Goal: Information Seeking & Learning: Learn about a topic

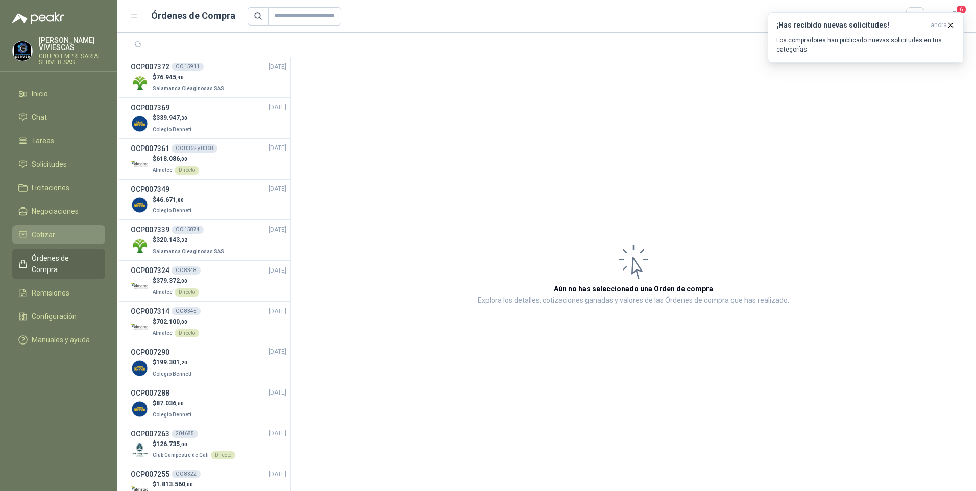
click at [47, 237] on span "Cotizar" at bounding box center [43, 234] width 23 height 11
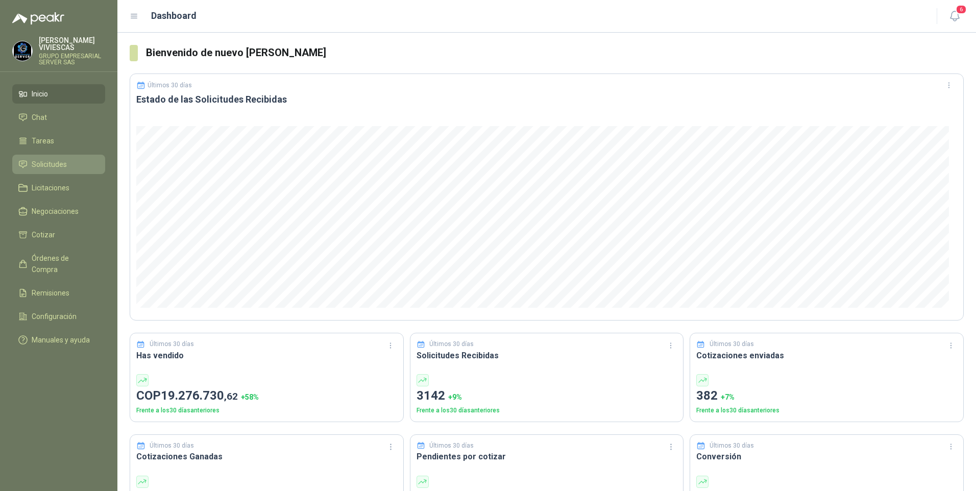
click at [56, 165] on span "Solicitudes" at bounding box center [49, 164] width 35 height 11
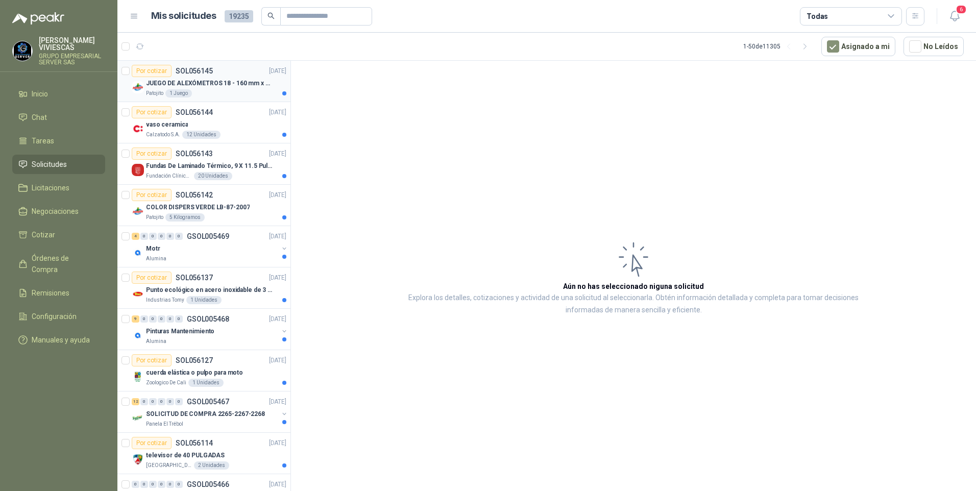
click at [218, 80] on p "JUEGO DE ALEXÓMETROS 18 - 160 mm x 0,01 mm 2824-S3" at bounding box center [209, 84] width 127 height 10
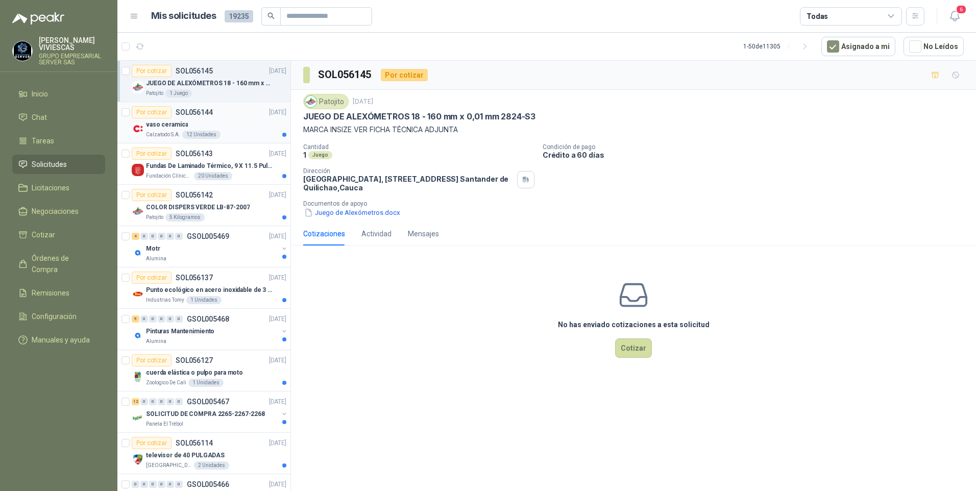
click at [165, 125] on p "vaso ceramica" at bounding box center [167, 125] width 42 height 10
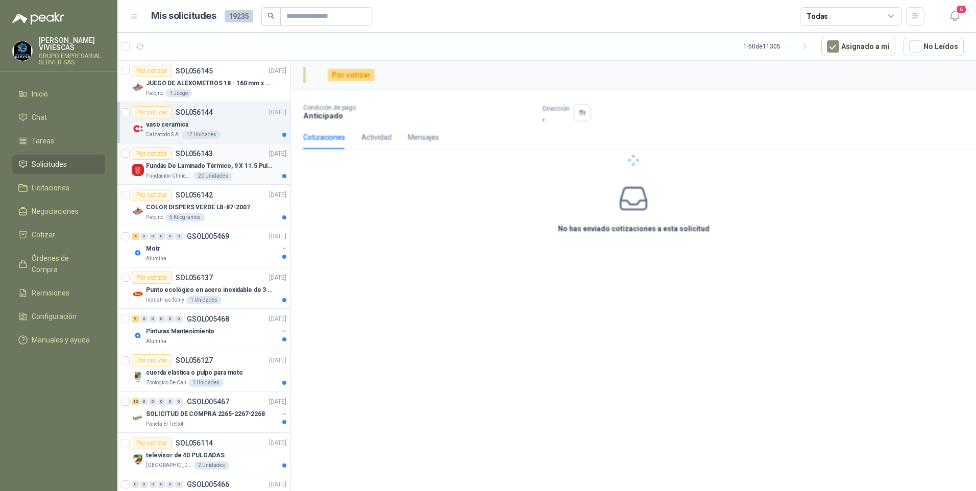
click at [172, 165] on p "Fundas De Laminado Térmico, 9 X 11.5 Pulgadas" at bounding box center [209, 166] width 127 height 10
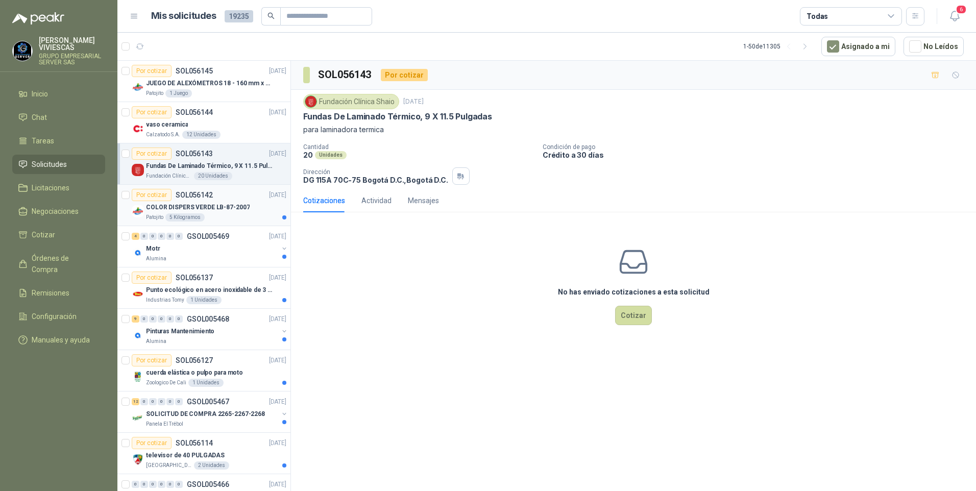
click at [182, 207] on p "COLOR DISPERS VERDE LB-87-2007" at bounding box center [198, 208] width 104 height 10
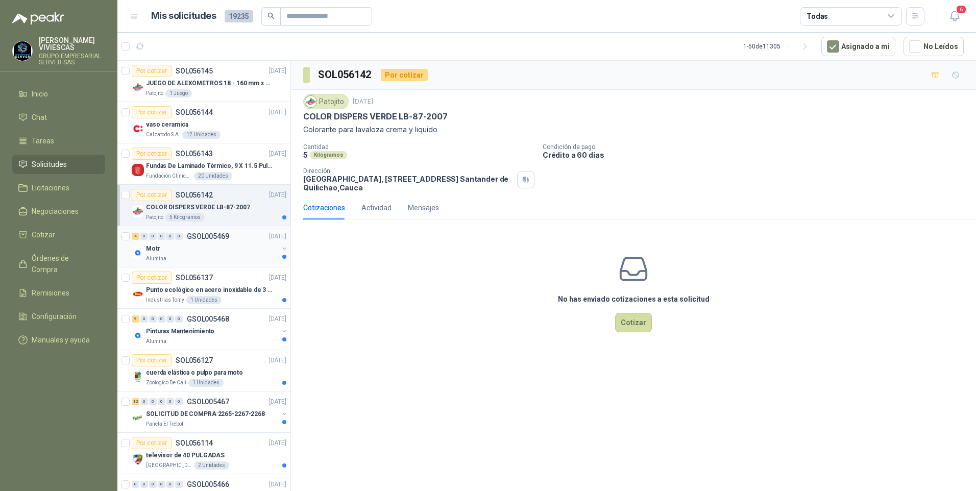
click at [171, 259] on div "Alumina" at bounding box center [212, 259] width 132 height 8
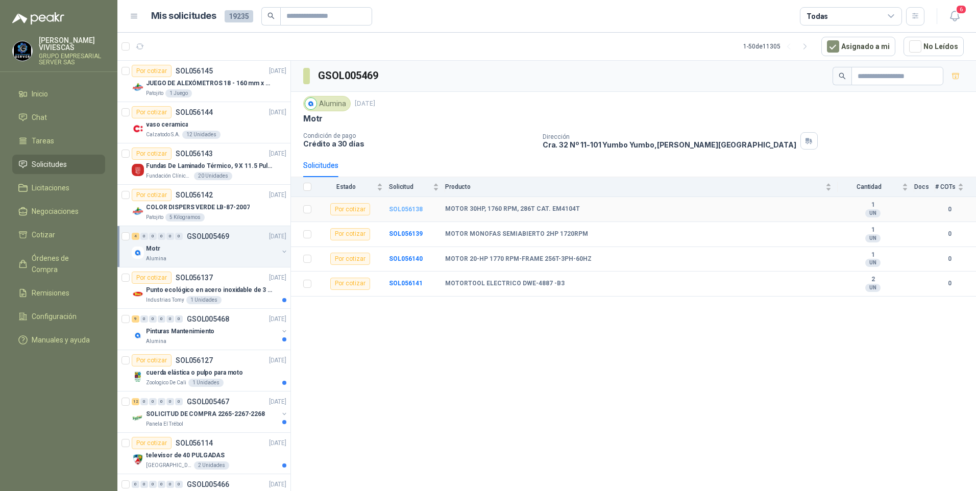
click at [410, 208] on b "SOL056138" at bounding box center [406, 209] width 34 height 7
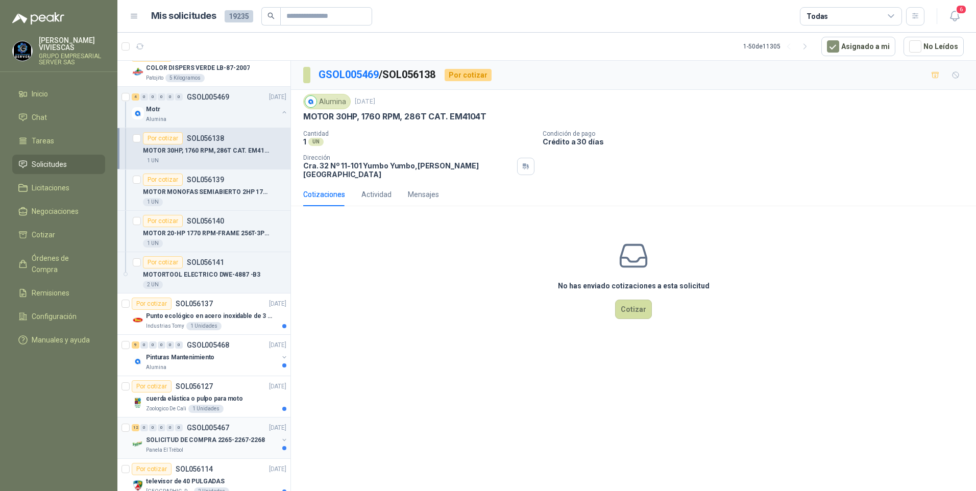
scroll to position [153, 0]
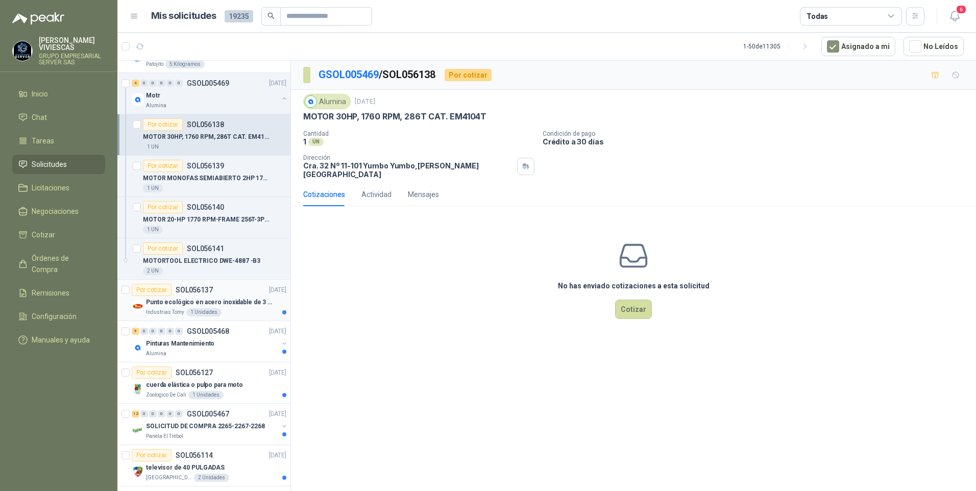
click at [167, 304] on p "Punto ecológico en acero inoxidable de 3 puestos, con capacidad para 121L cada …" at bounding box center [209, 303] width 127 height 10
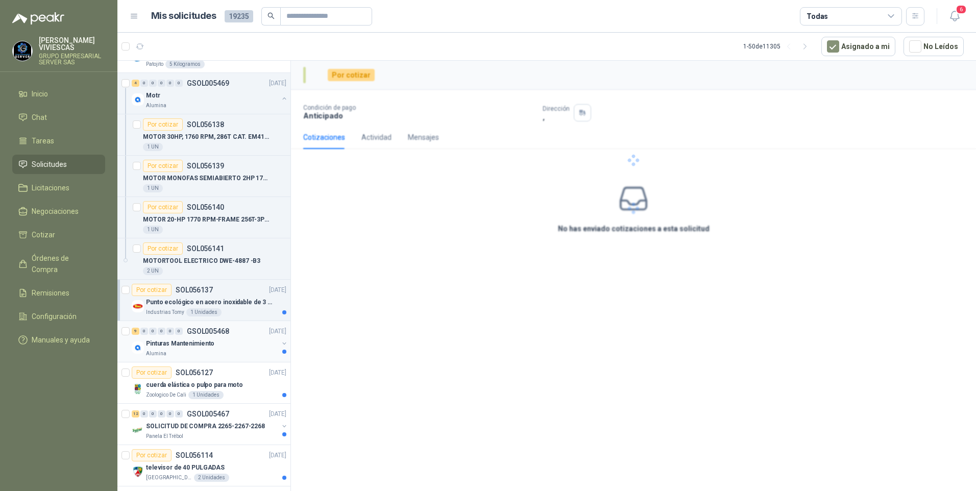
click at [170, 350] on div "Alumina" at bounding box center [212, 354] width 132 height 8
